Goal: Register for event/course

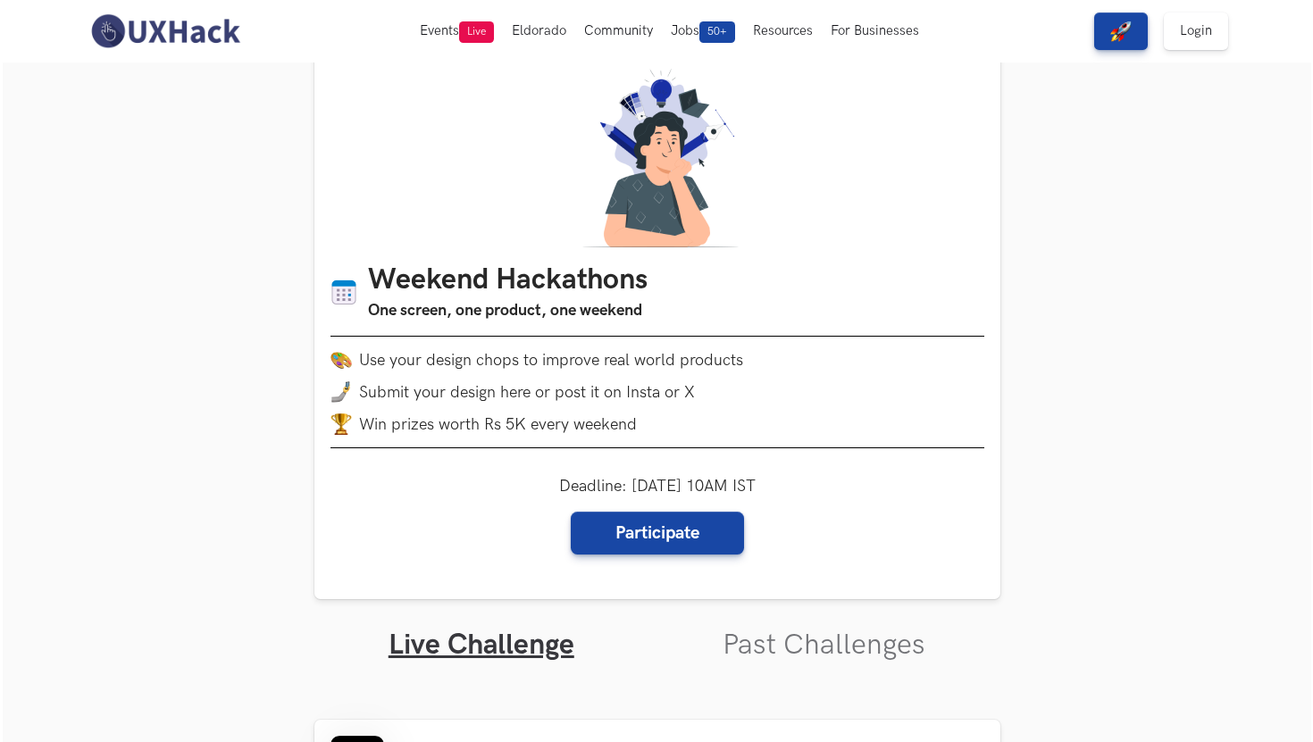
scroll to position [18, 0]
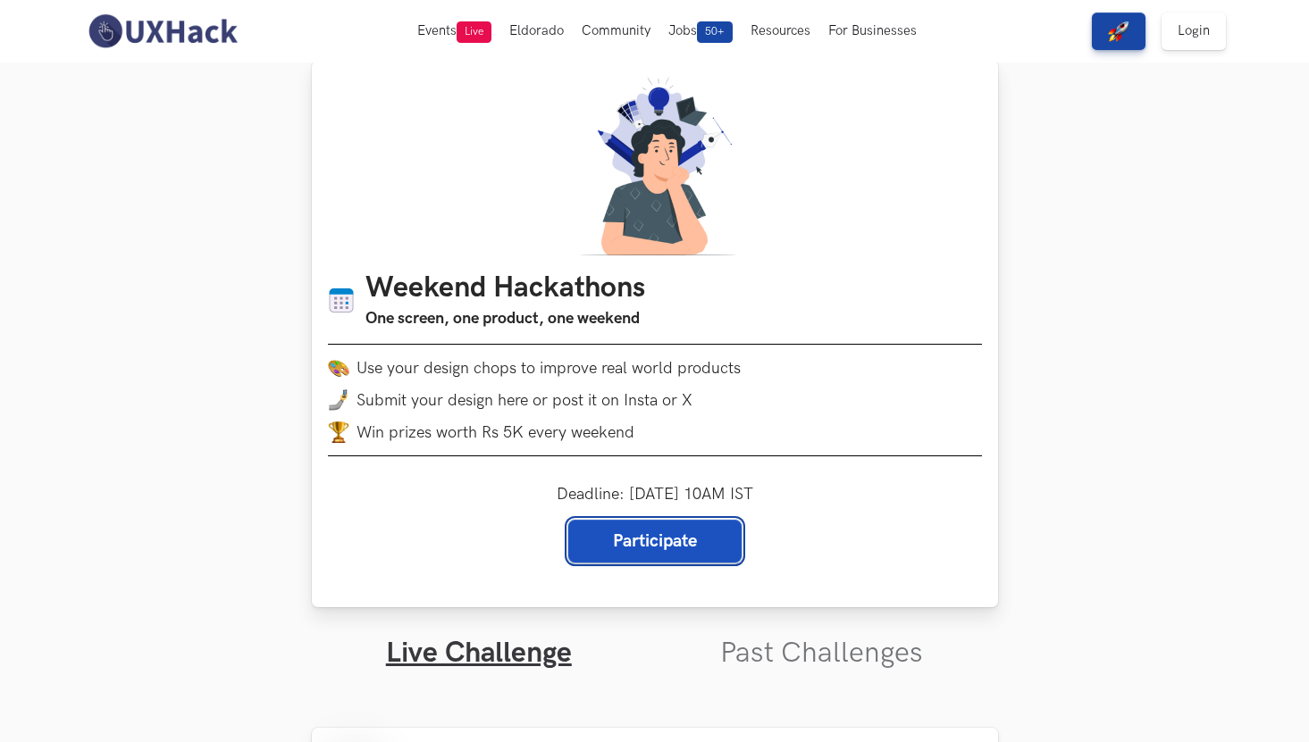
click at [661, 544] on link "Participate" at bounding box center [654, 541] width 173 height 43
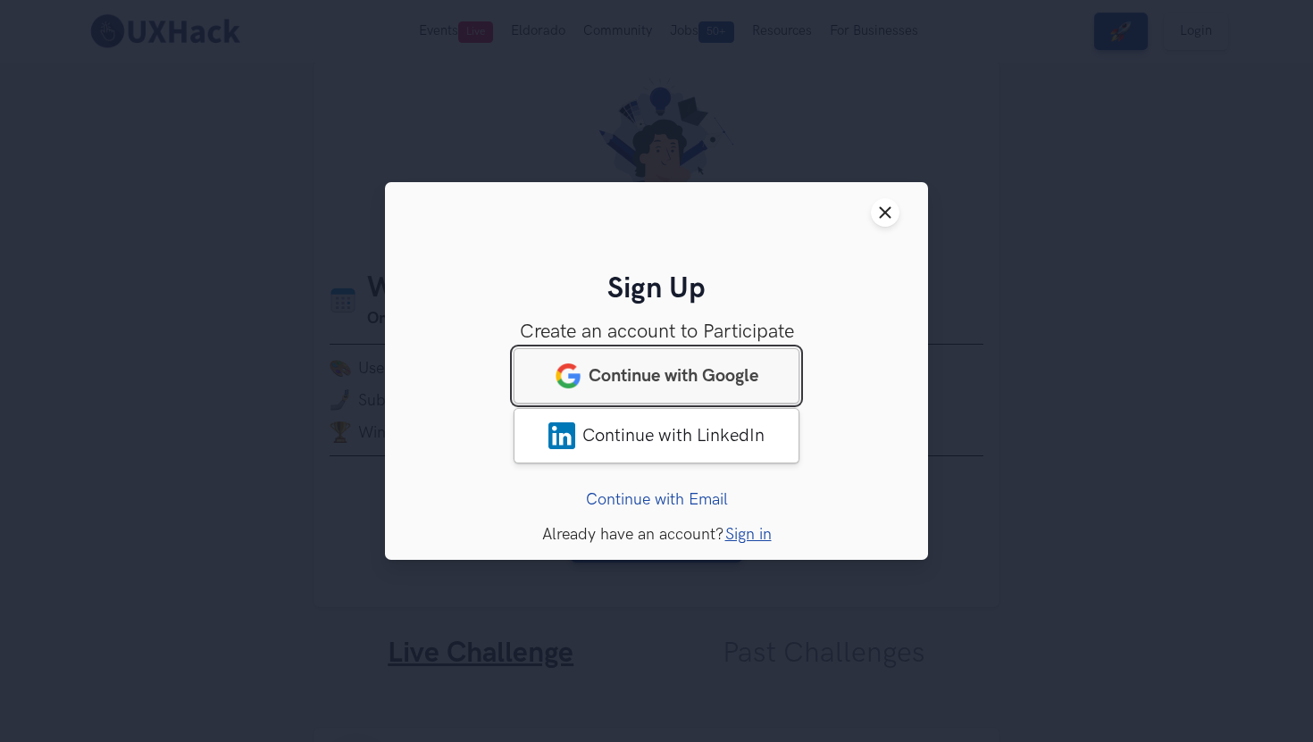
click at [675, 377] on span "Continue with Google" at bounding box center [674, 375] width 170 height 21
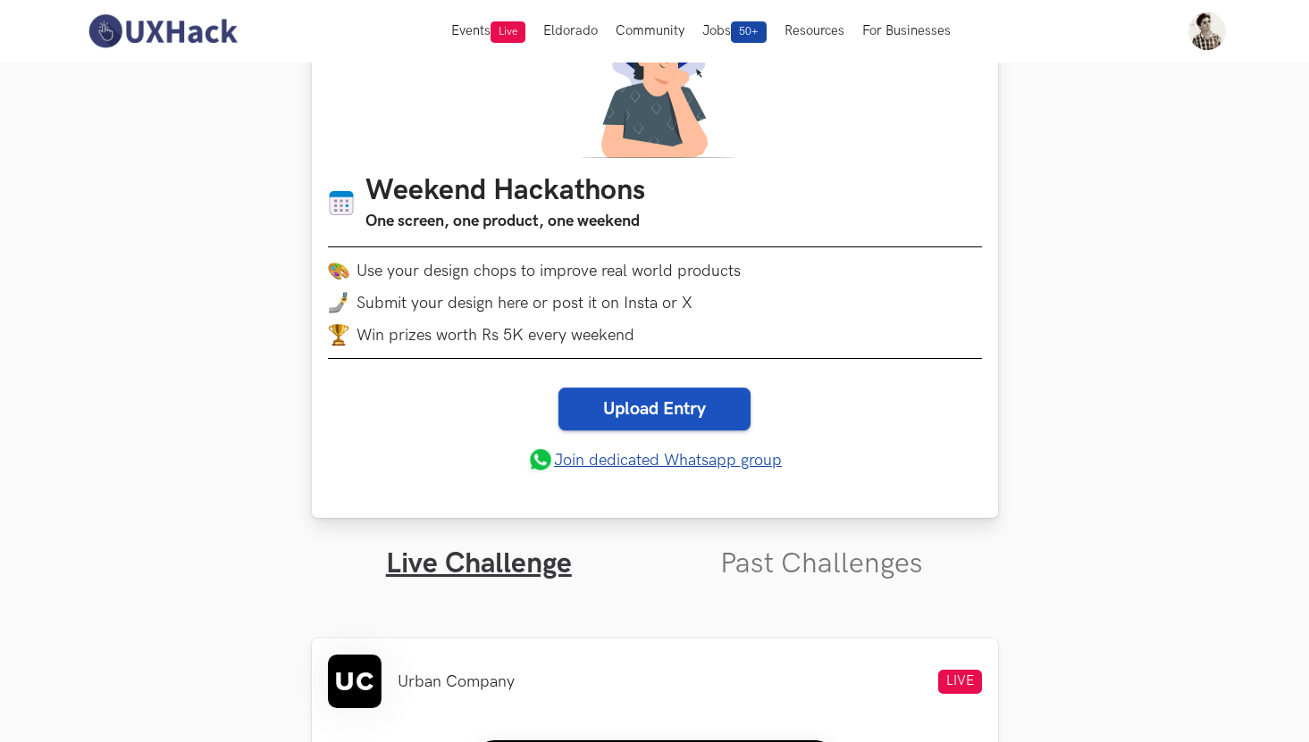
scroll to position [117, 0]
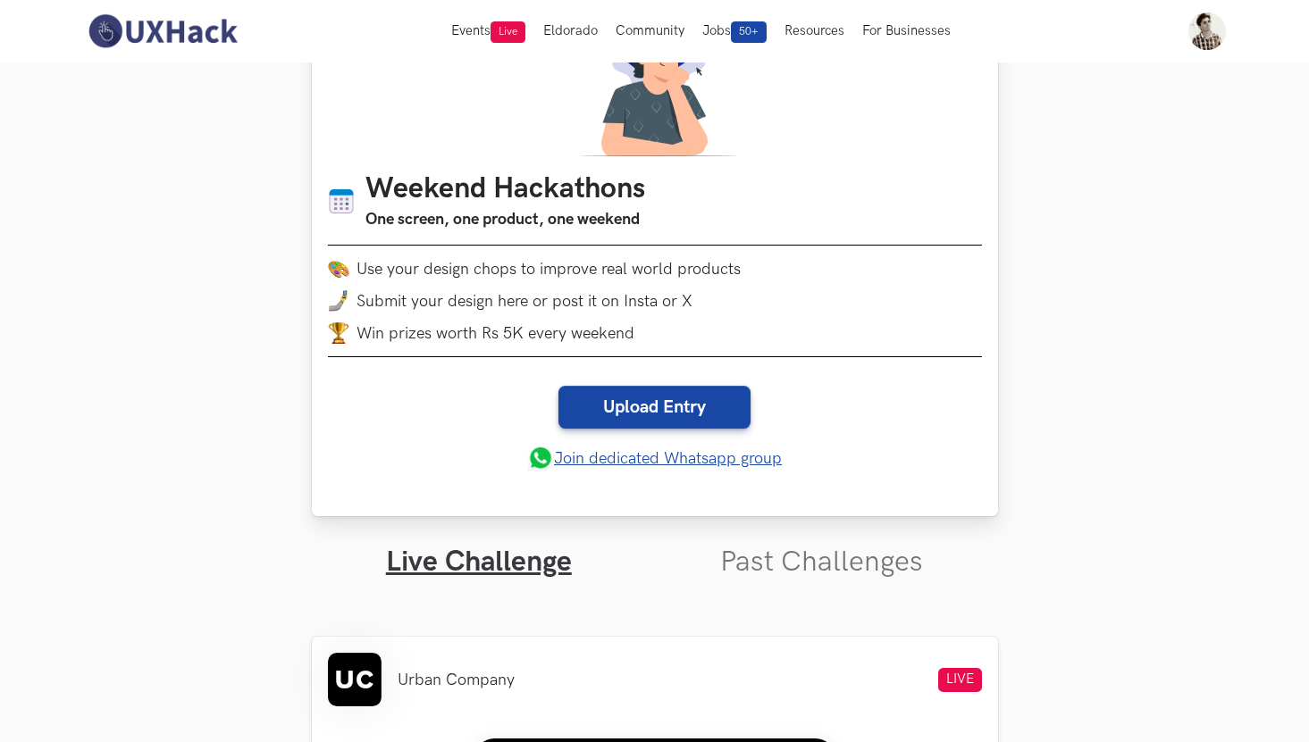
click at [620, 459] on link "Join dedicated Whatsapp group" at bounding box center [654, 458] width 255 height 27
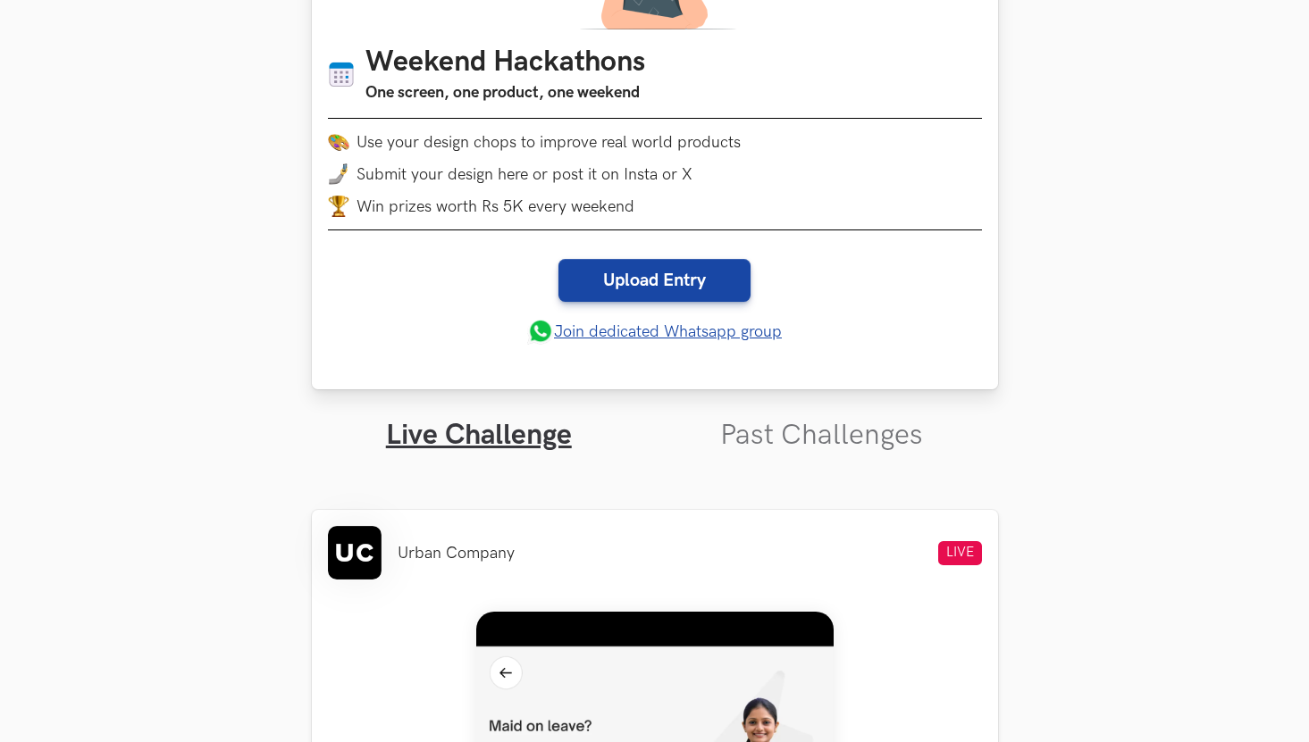
scroll to position [246, 0]
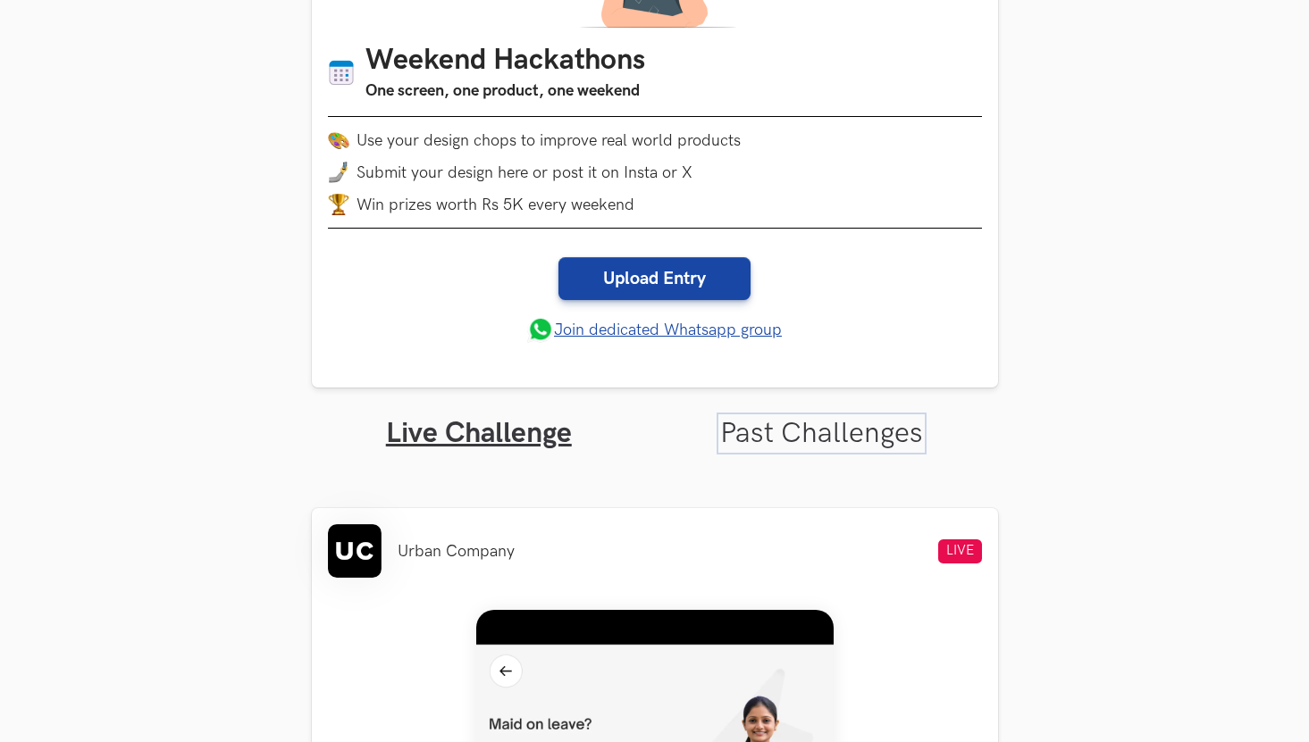
click at [759, 440] on link "Past Challenges" at bounding box center [821, 433] width 203 height 35
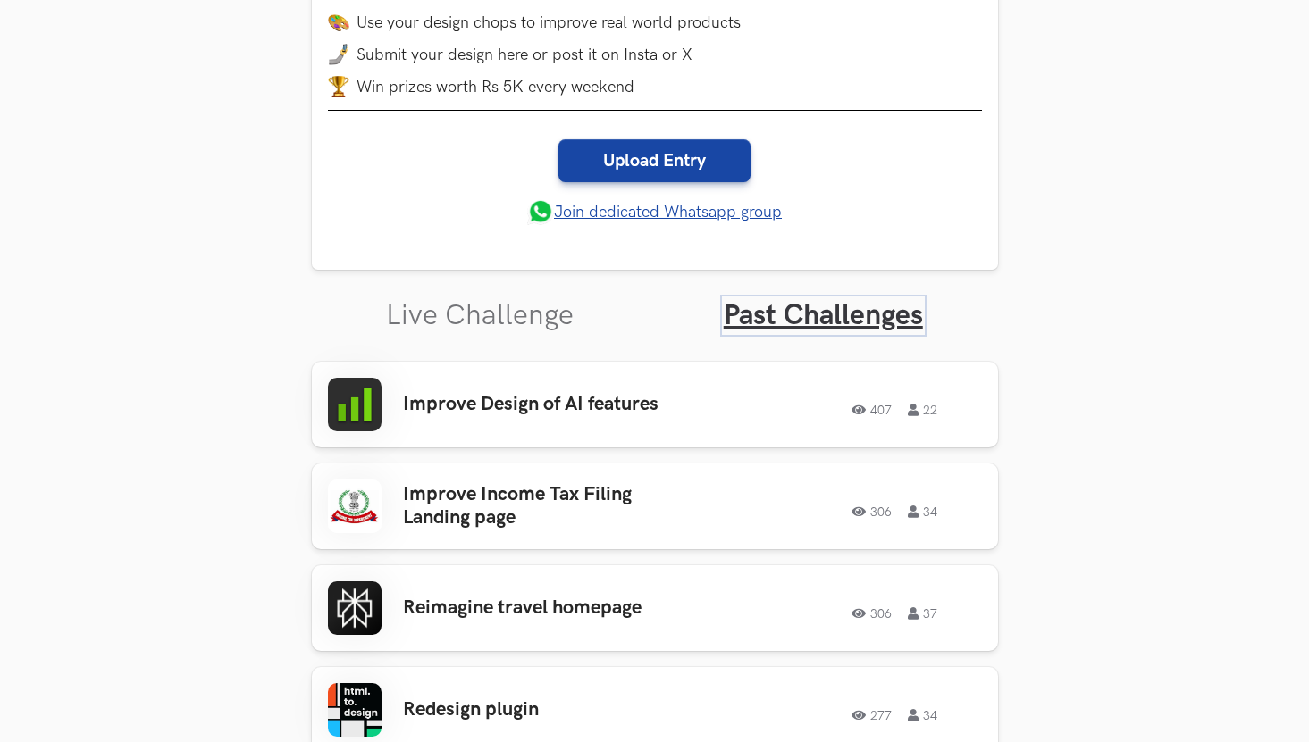
scroll to position [365, 0]
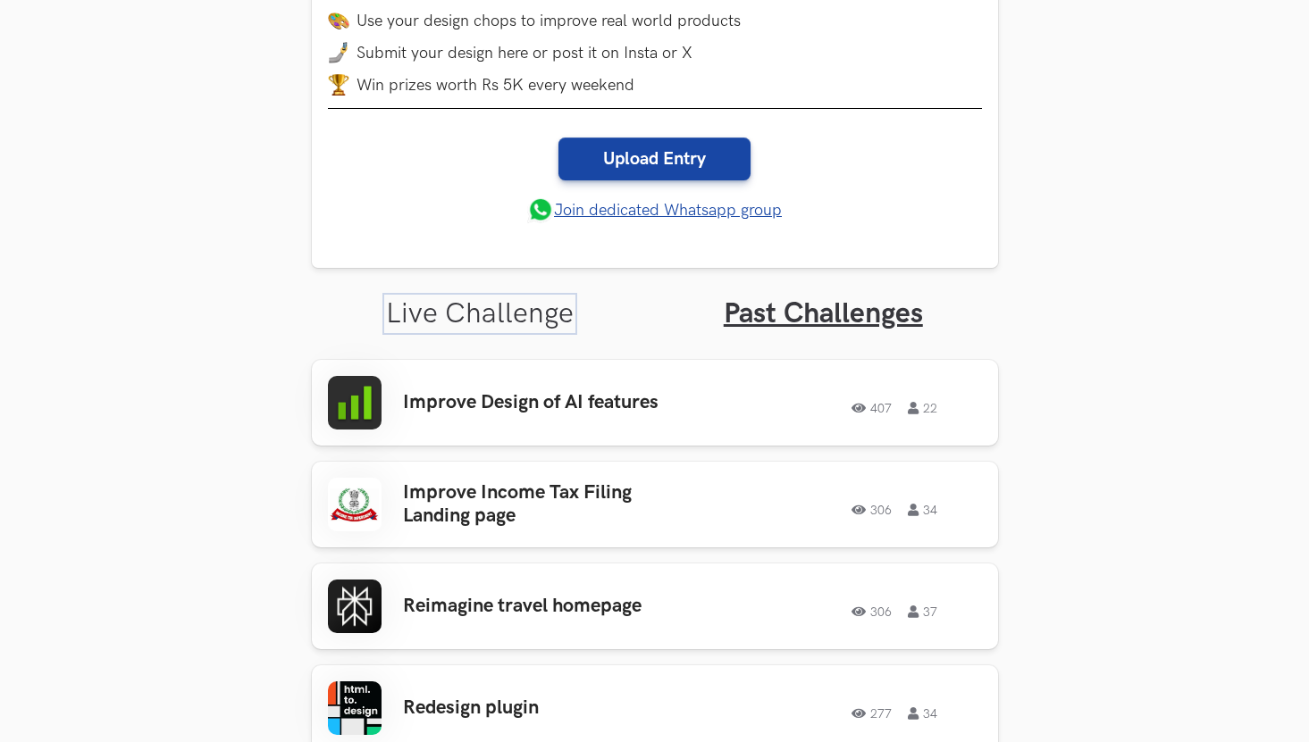
click at [448, 312] on link "Live Challenge" at bounding box center [480, 314] width 188 height 35
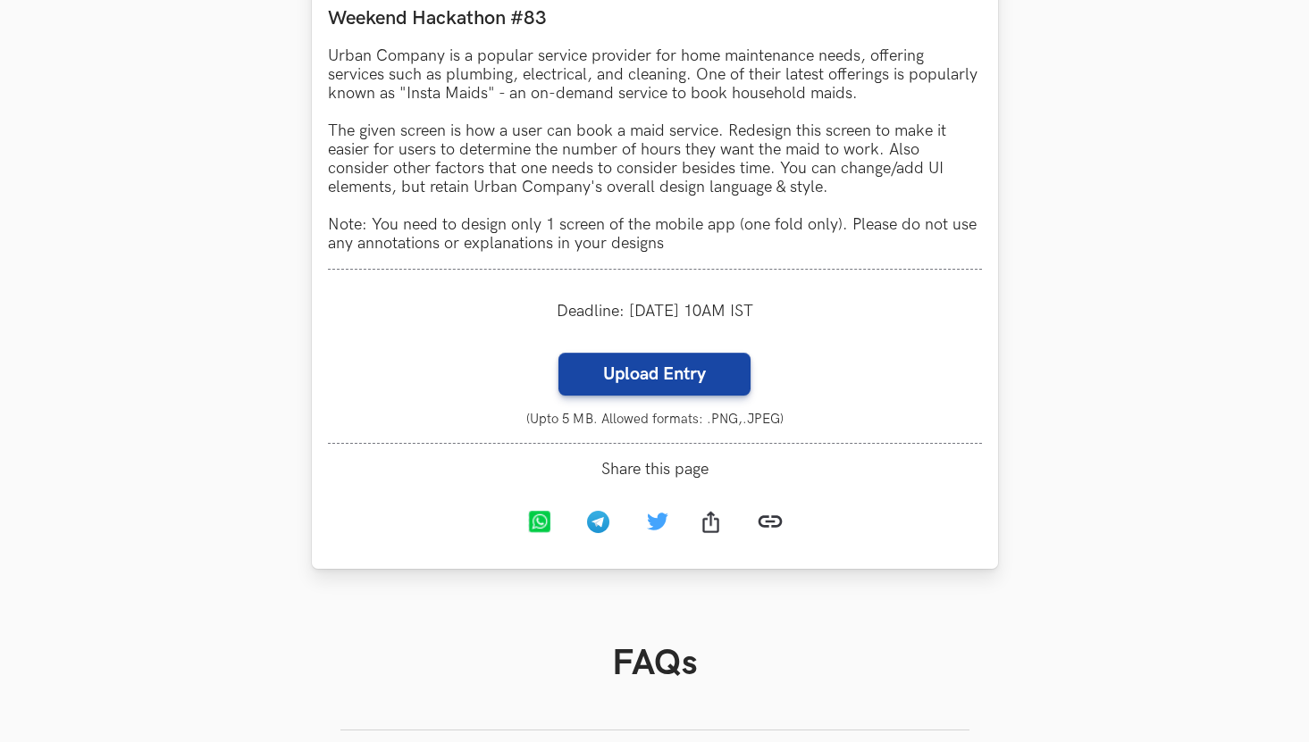
scroll to position [1698, 0]
click at [642, 387] on label "Upload Entry" at bounding box center [654, 373] width 192 height 43
click at [558, 352] on input "Upload Entry" at bounding box center [557, 351] width 1 height 1
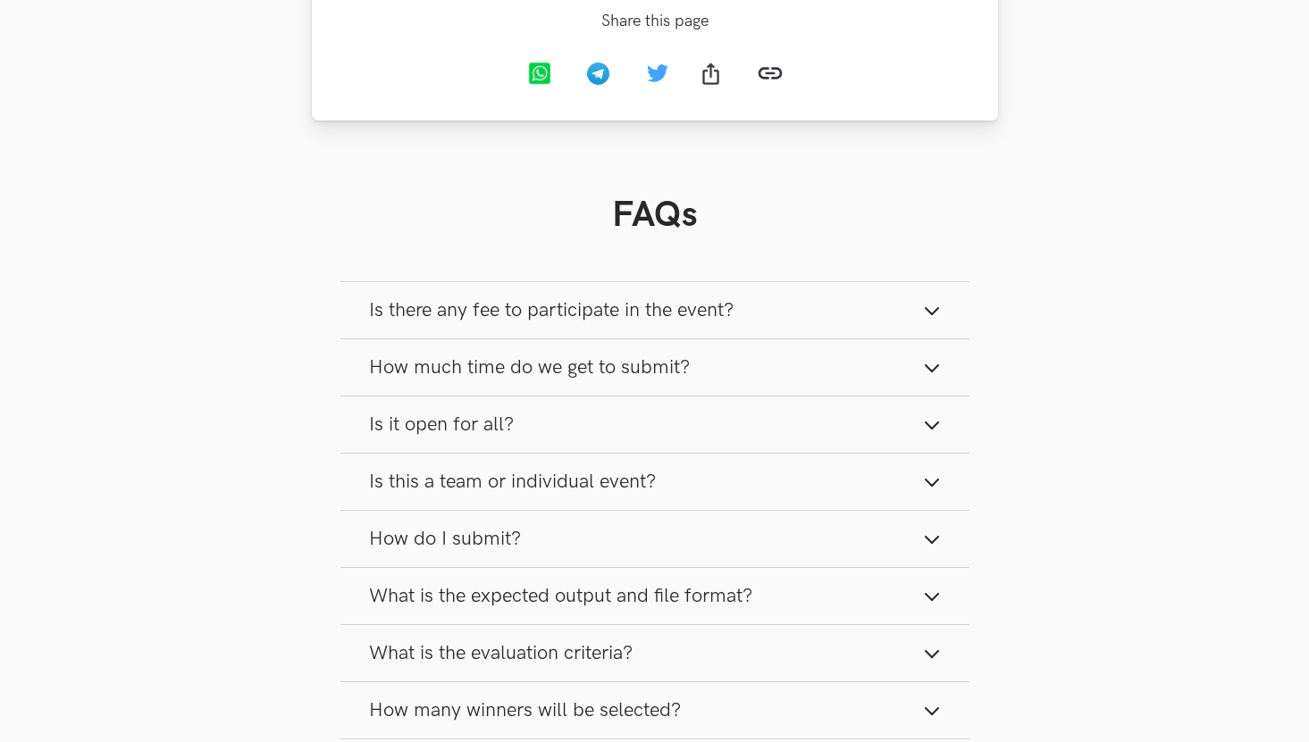
scroll to position [2150, 0]
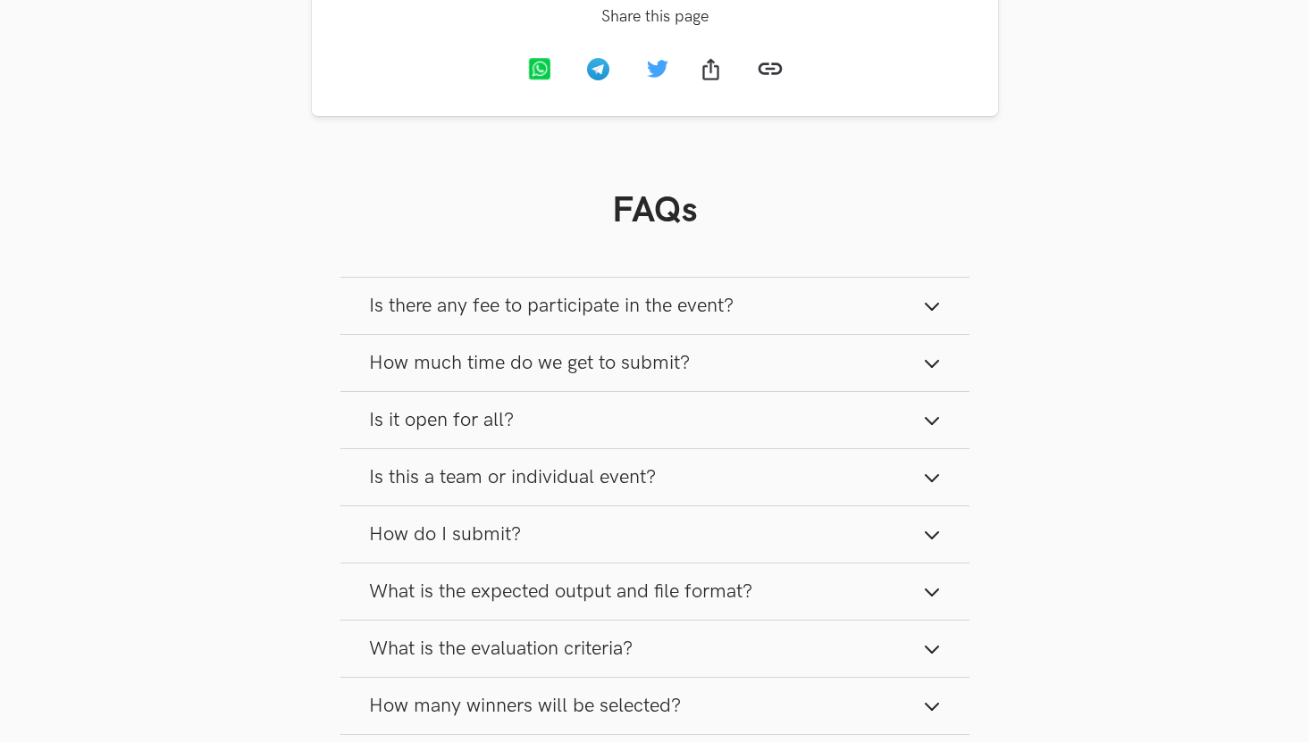
click at [674, 318] on span "Is there any fee to participate in the event?" at bounding box center [551, 306] width 364 height 24
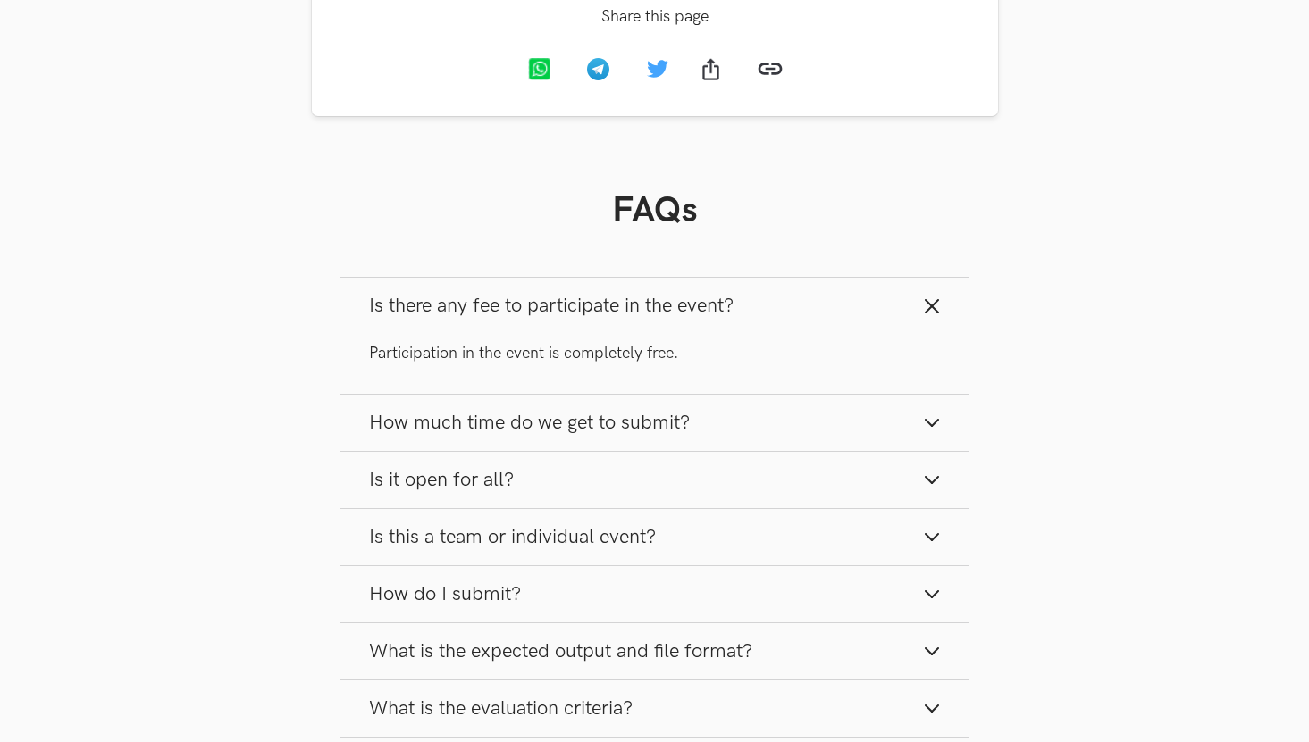
click at [633, 425] on span "How much time do we get to submit?" at bounding box center [529, 423] width 321 height 24
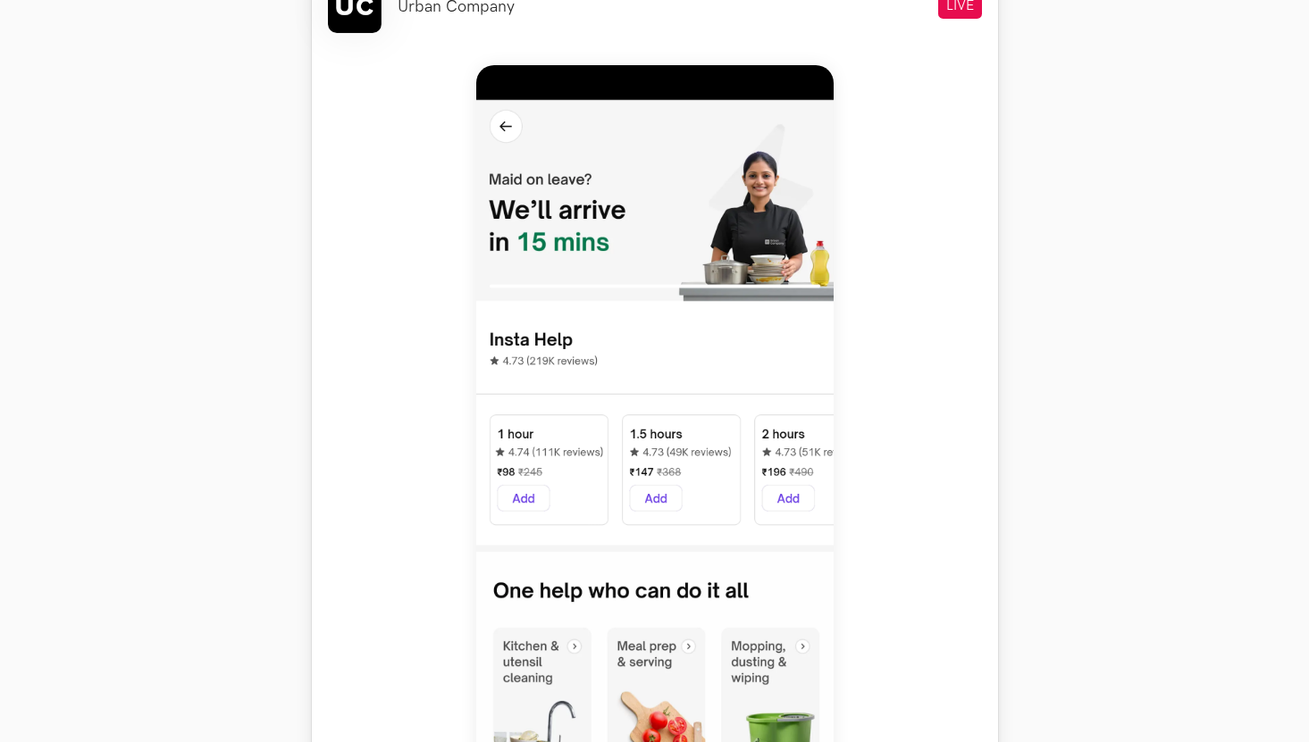
scroll to position [905, 0]
